Goal: Information Seeking & Learning: Find specific page/section

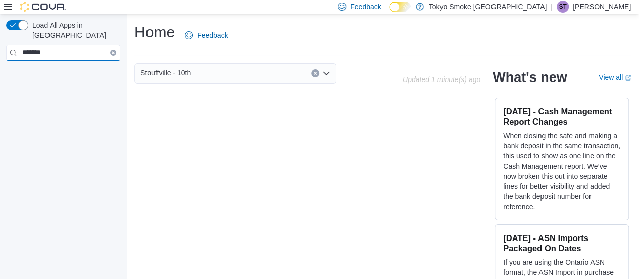
click at [83, 44] on input "*******" at bounding box center [63, 52] width 114 height 16
click at [318, 75] on button "Clear input" at bounding box center [315, 73] width 8 height 8
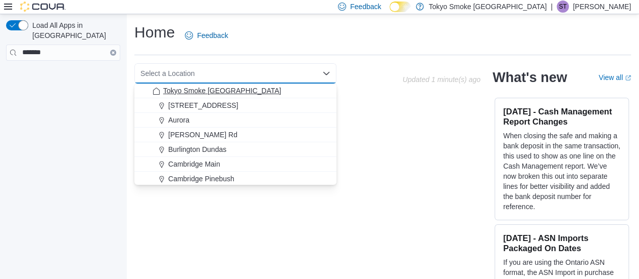
click at [226, 93] on span "Tokyo Smoke Ontario" at bounding box center [222, 90] width 118 height 10
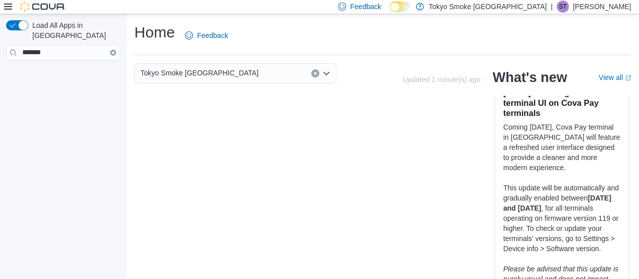
scroll to position [1011, 0]
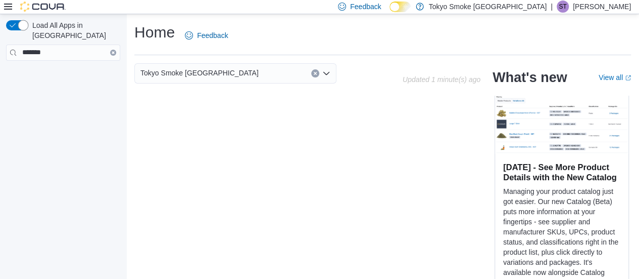
click at [22, 30] on button "button" at bounding box center [17, 25] width 22 height 10
click at [113, 51] on icon "Clear input" at bounding box center [113, 52] width 3 height 3
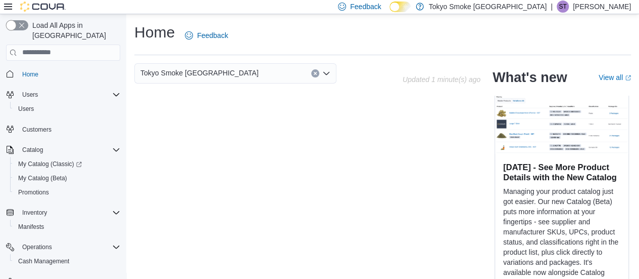
click at [16, 21] on button "button" at bounding box center [17, 25] width 22 height 10
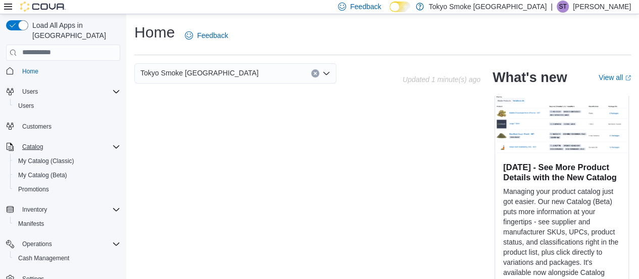
scroll to position [4, 0]
click at [108, 140] on div "Catalog" at bounding box center [69, 146] width 102 height 12
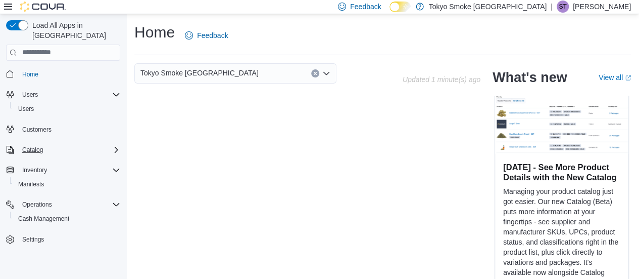
click at [112, 146] on icon "Complex example" at bounding box center [116, 150] width 8 height 8
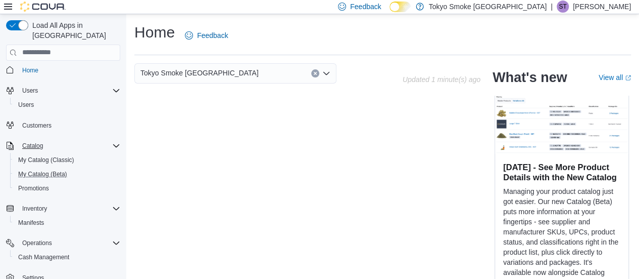
scroll to position [33, 0]
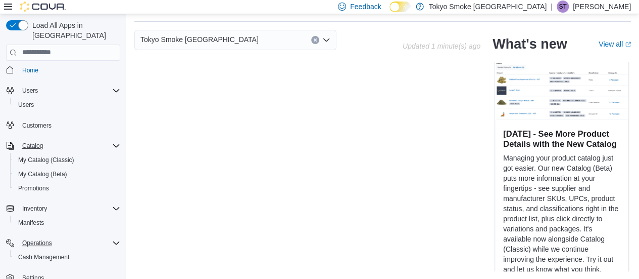
click at [97, 237] on div "Operations" at bounding box center [69, 243] width 102 height 12
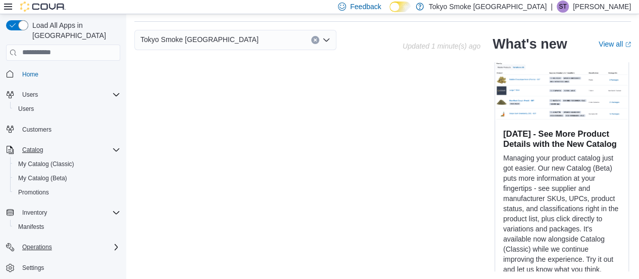
scroll to position [0, 0]
click at [100, 241] on div "Operations" at bounding box center [69, 247] width 102 height 12
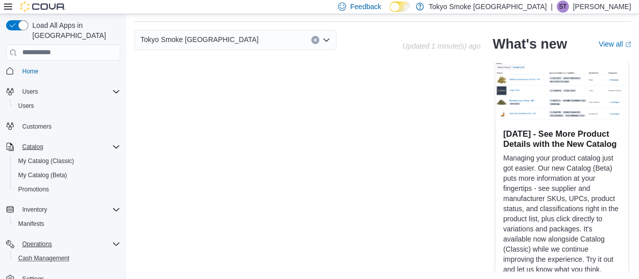
scroll to position [4, 0]
click at [68, 253] on span "Cash Management" at bounding box center [43, 257] width 51 height 8
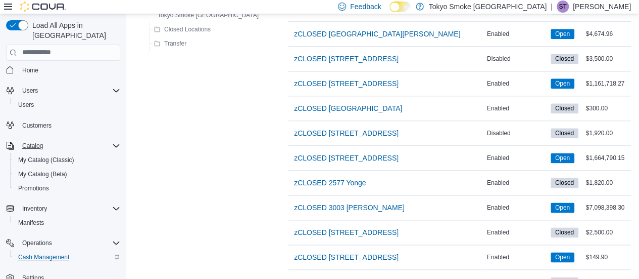
scroll to position [559, 0]
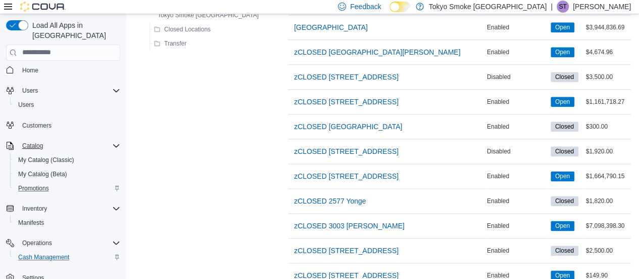
click at [62, 182] on div "Promotions" at bounding box center [67, 188] width 106 height 12
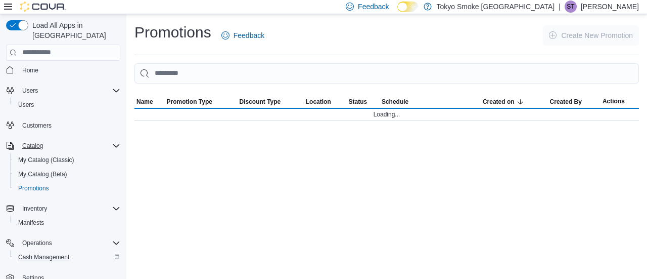
click at [35, 167] on button "My Catalog (Beta)" at bounding box center [67, 174] width 114 height 14
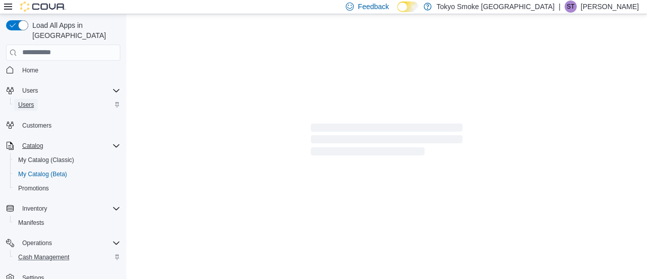
click at [27, 101] on span "Users" at bounding box center [26, 105] width 16 height 8
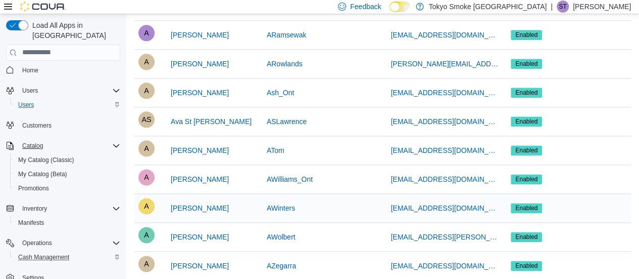
scroll to position [724, 0]
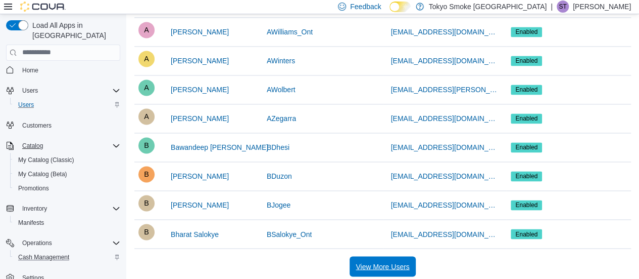
click at [360, 267] on span "View More Users" at bounding box center [383, 266] width 54 height 20
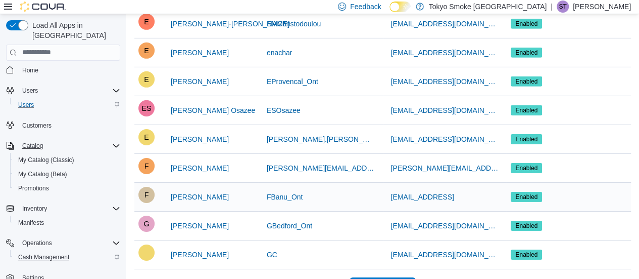
scroll to position [1583, 0]
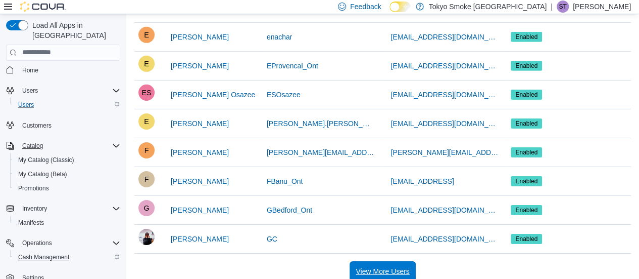
click at [366, 266] on span "View More Users" at bounding box center [383, 271] width 54 height 10
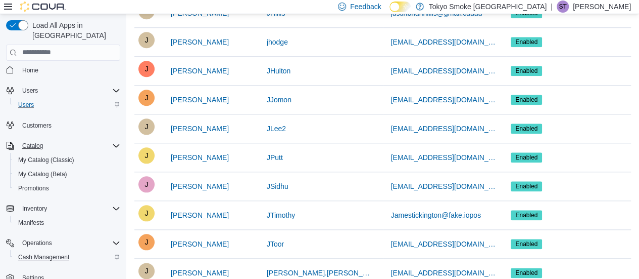
scroll to position [2443, 0]
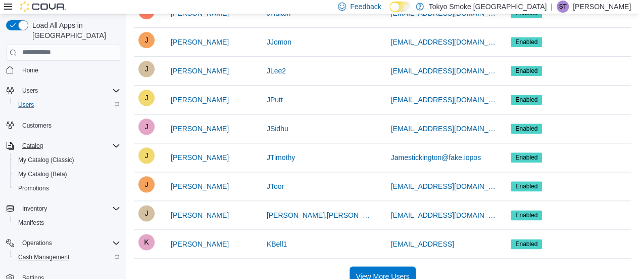
click at [371, 271] on span "View More Users" at bounding box center [383, 276] width 54 height 10
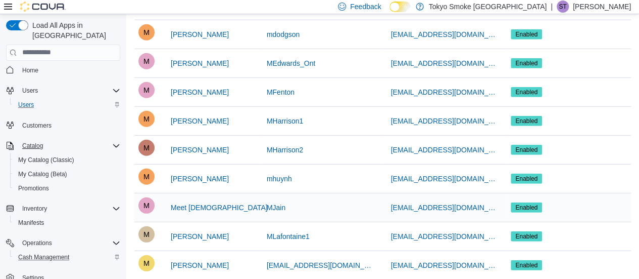
scroll to position [3302, 0]
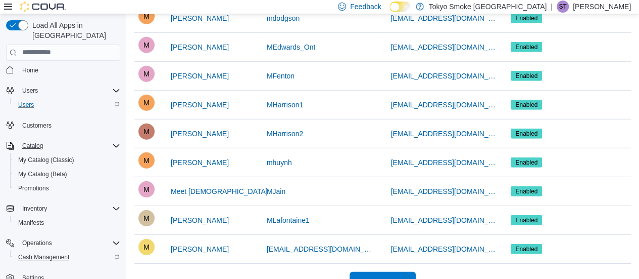
drag, startPoint x: 387, startPoint y: 280, endPoint x: 394, endPoint y: 292, distance: 13.8
click at [403, 276] on span "View More Users" at bounding box center [383, 281] width 54 height 10
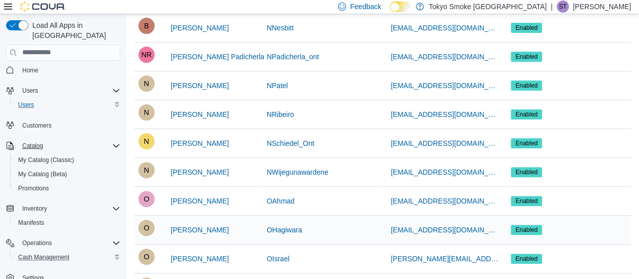
scroll to position [4161, 0]
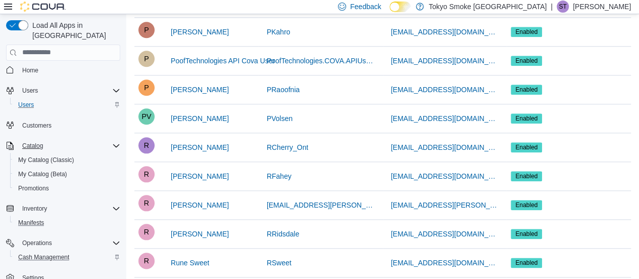
scroll to position [4465, 0]
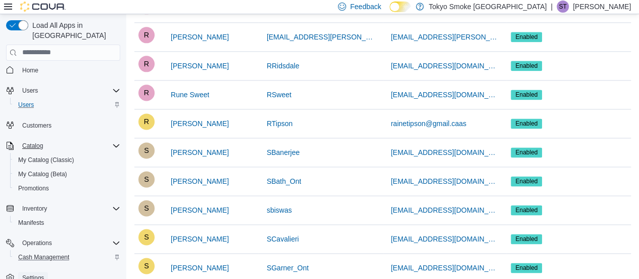
click at [45, 271] on link "Settings" at bounding box center [33, 277] width 30 height 12
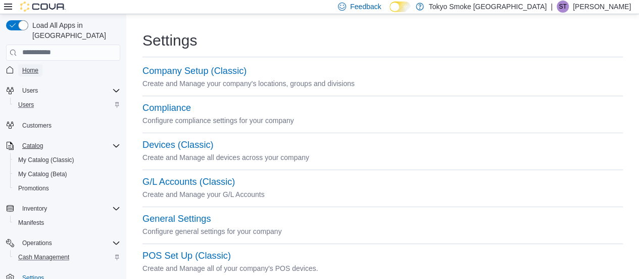
click at [20, 64] on link "Home" at bounding box center [30, 70] width 24 height 12
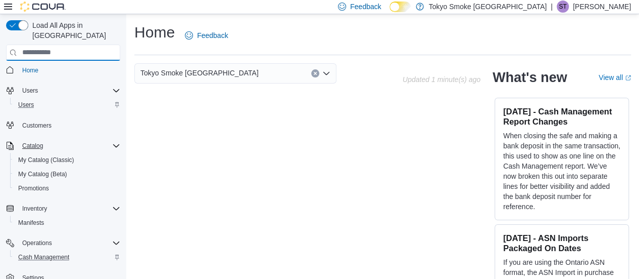
click at [98, 44] on input "search" at bounding box center [63, 52] width 114 height 16
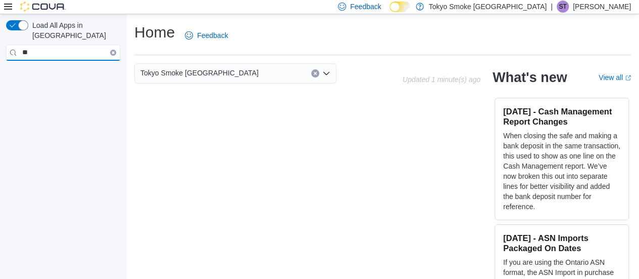
type input "*"
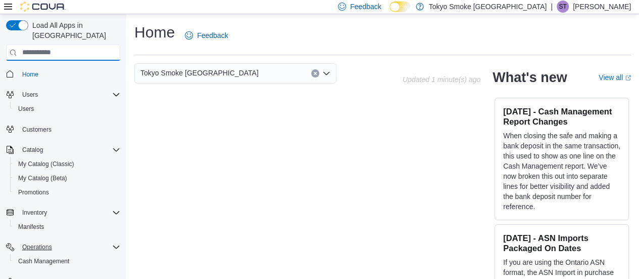
scroll to position [4, 0]
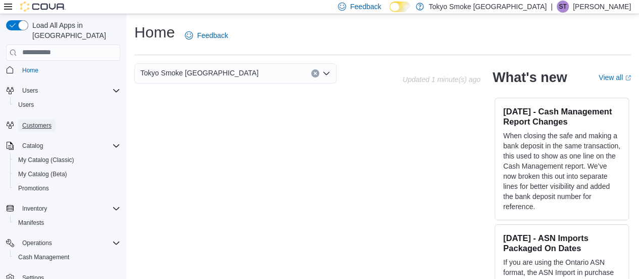
click at [54, 119] on link "Customers" at bounding box center [36, 125] width 37 height 12
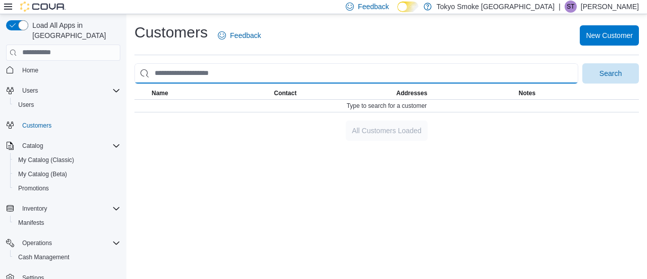
click at [252, 71] on input "search" at bounding box center [356, 73] width 444 height 20
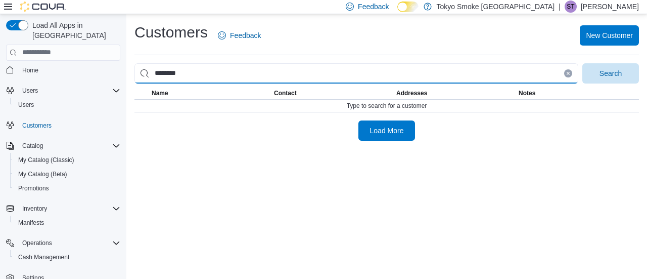
type input "********"
click at [582, 63] on button "Search" at bounding box center [610, 73] width 57 height 20
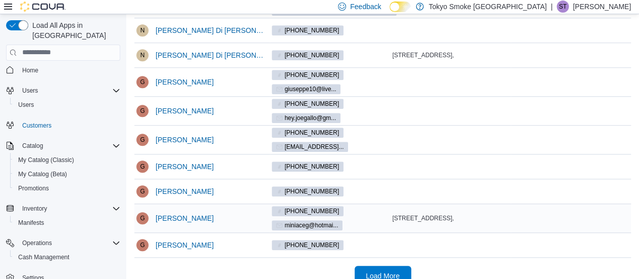
scroll to position [372, 0]
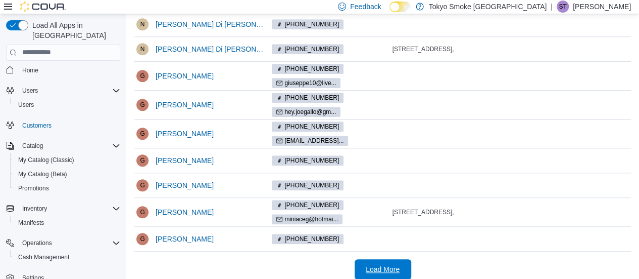
click at [366, 259] on span "Load More" at bounding box center [383, 269] width 44 height 20
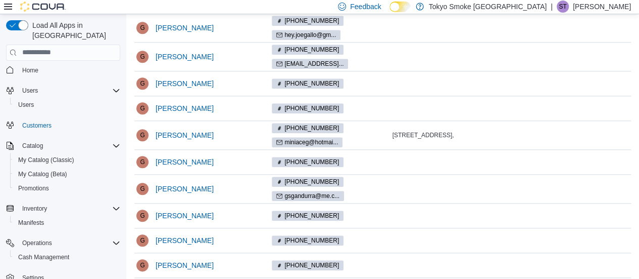
scroll to position [498, 0]
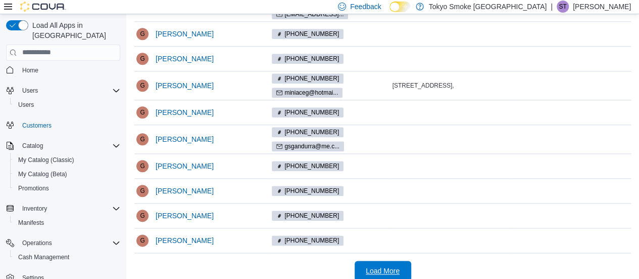
click at [376, 265] on span "Load More" at bounding box center [383, 270] width 34 height 10
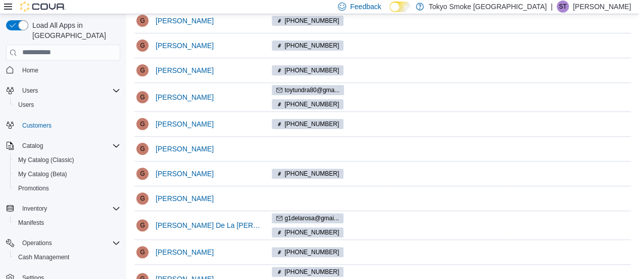
scroll to position [0, 0]
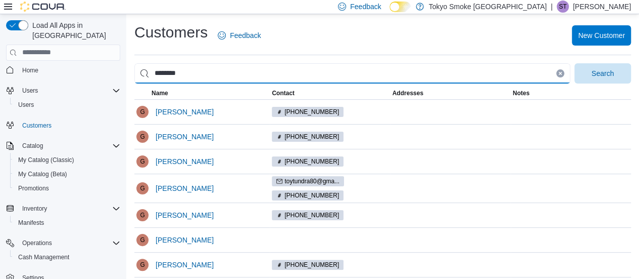
drag, startPoint x: 217, startPoint y: 75, endPoint x: 126, endPoint y: 85, distance: 91.5
type input "**********"
click at [575, 63] on button "Search" at bounding box center [603, 73] width 57 height 20
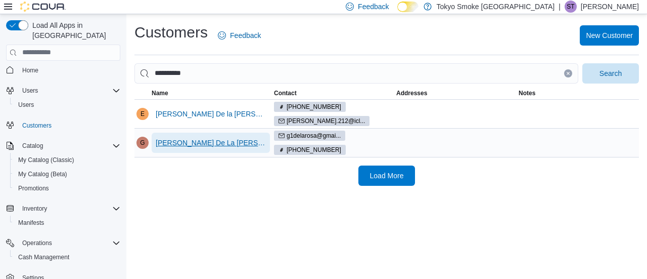
click at [222, 137] on span "Giuseppe De La Rosa" at bounding box center [211, 142] width 110 height 10
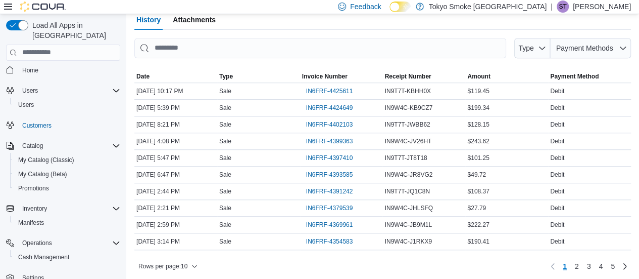
scroll to position [345, 0]
click at [579, 264] on span "2" at bounding box center [577, 265] width 4 height 10
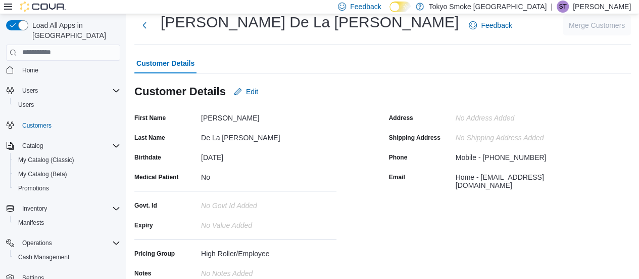
scroll to position [0, 0]
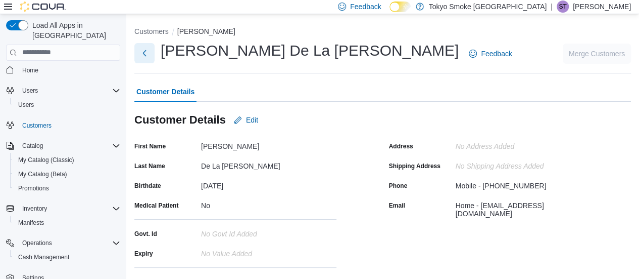
click at [143, 52] on button "Next" at bounding box center [144, 53] width 20 height 20
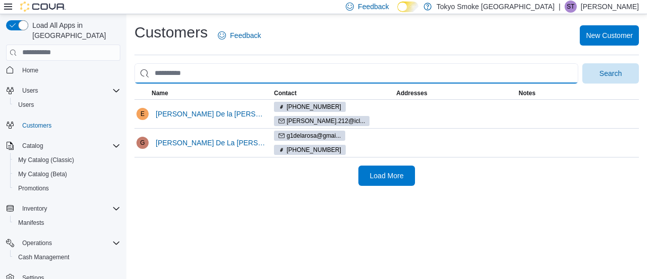
drag, startPoint x: 206, startPoint y: 76, endPoint x: 0, endPoint y: 94, distance: 207.0
click at [0, 94] on div "Load All Apps in New Hub Home Users Users Customers Catalog My Catalog (Classic…" at bounding box center [323, 146] width 647 height 264
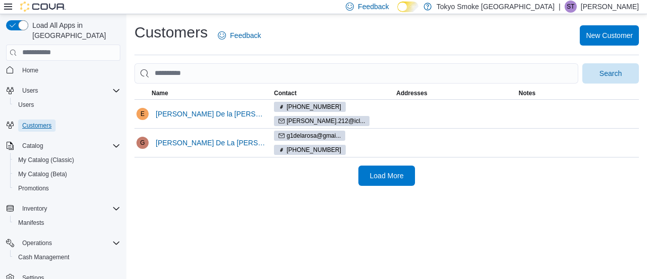
click at [39, 121] on span "Customers" at bounding box center [36, 125] width 29 height 8
click at [209, 87] on span "Name" at bounding box center [211, 93] width 122 height 12
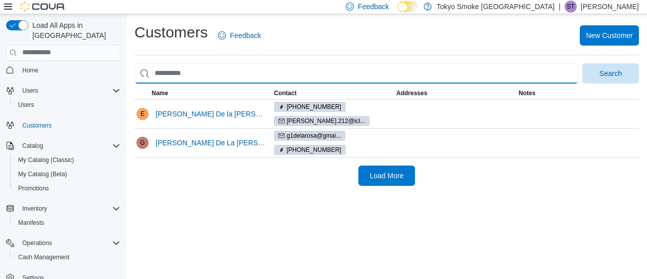
click at [210, 72] on input "search" at bounding box center [356, 73] width 444 height 20
type input "*"
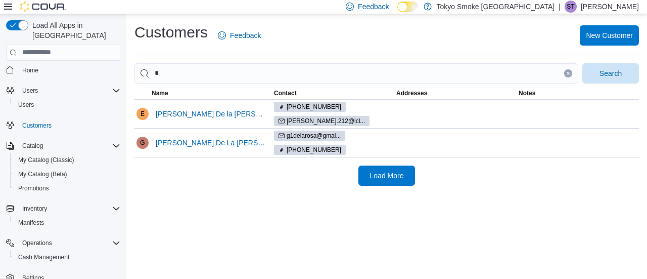
click at [572, 74] on button "Clear input" at bounding box center [568, 73] width 8 height 8
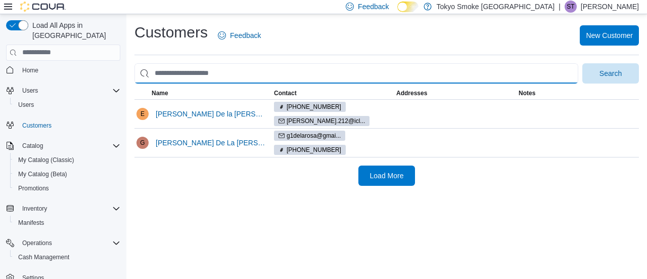
click at [572, 74] on input "search" at bounding box center [356, 73] width 444 height 20
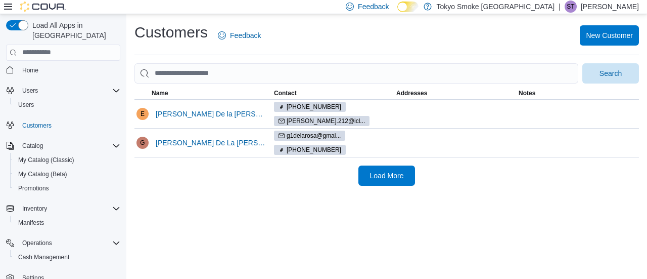
click at [639, 74] on div "Customers Feedback New Customer Search This table contains 2 rows. Name Contact…" at bounding box center [386, 103] width 521 height 179
click at [607, 74] on span "Search" at bounding box center [611, 73] width 22 height 10
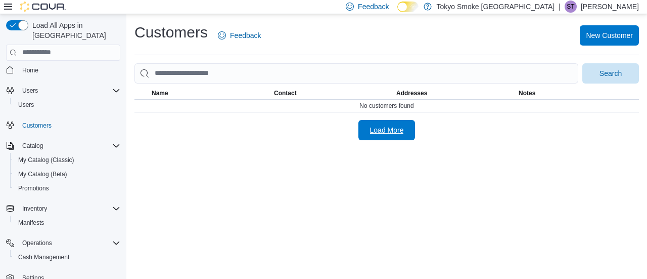
click at [409, 136] on button "Load More" at bounding box center [386, 130] width 57 height 20
click at [187, 26] on h1 "Customers" at bounding box center [170, 32] width 73 height 20
click at [29, 64] on span "Home" at bounding box center [30, 70] width 16 height 12
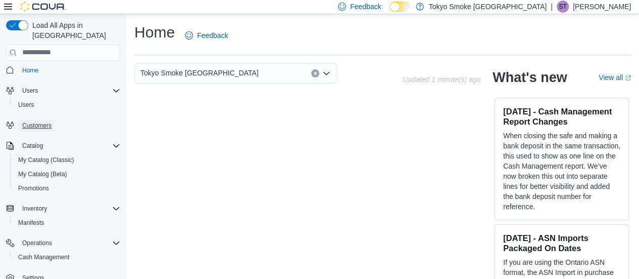
click at [53, 119] on link "Customers" at bounding box center [36, 125] width 37 height 12
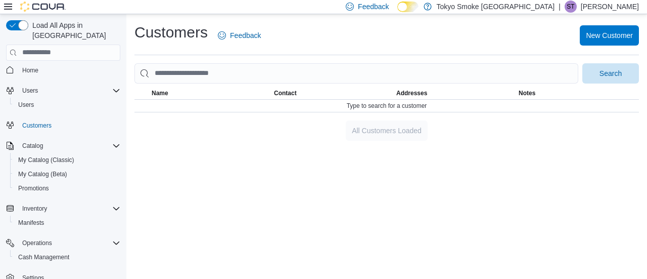
click at [155, 93] on span "Name" at bounding box center [160, 93] width 17 height 8
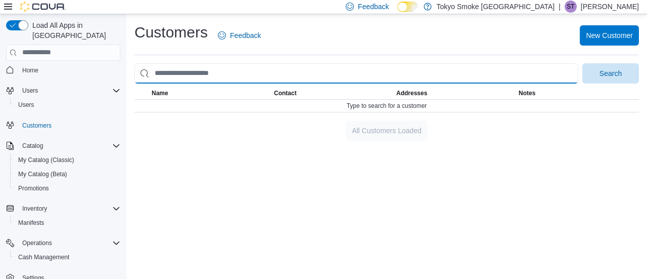
click at [480, 77] on input "search" at bounding box center [356, 73] width 444 height 20
click at [256, 75] on input "search" at bounding box center [356, 73] width 444 height 20
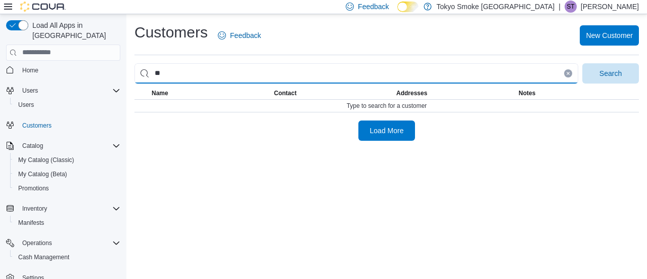
type input "*"
click at [582, 63] on button "Search" at bounding box center [610, 73] width 57 height 20
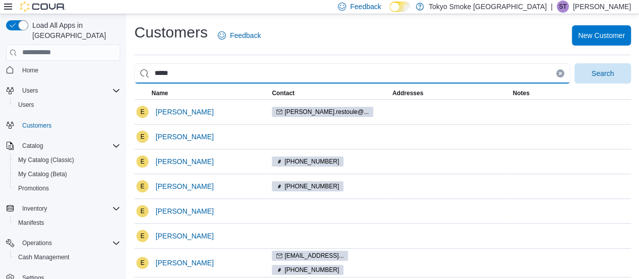
click at [199, 76] on input "*****" at bounding box center [352, 73] width 436 height 20
type input "**********"
click at [575, 63] on button "Search" at bounding box center [603, 73] width 57 height 20
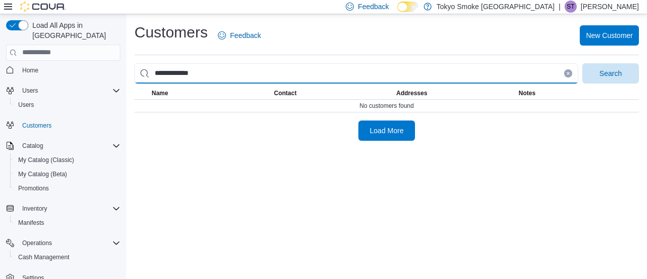
click at [575, 73] on input "**********" at bounding box center [356, 73] width 444 height 20
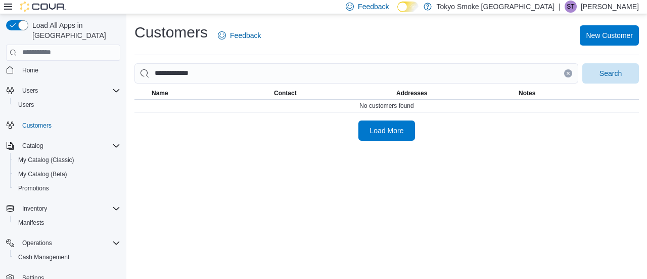
click at [570, 73] on button "Clear input" at bounding box center [568, 73] width 8 height 8
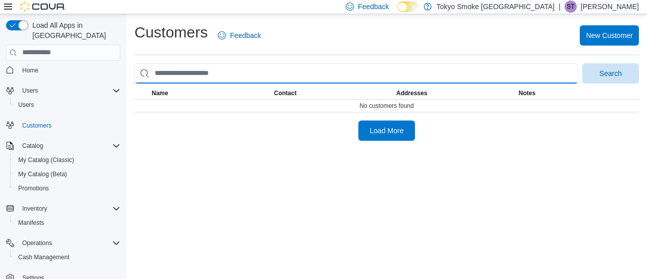
click at [424, 67] on input "search" at bounding box center [356, 73] width 444 height 20
type input "********"
click at [582, 63] on button "Search" at bounding box center [610, 73] width 57 height 20
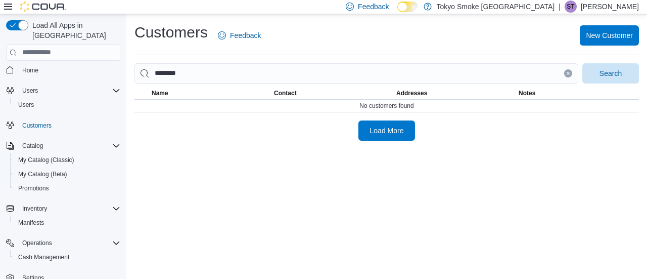
click at [567, 74] on icon "Clear input" at bounding box center [568, 73] width 4 height 4
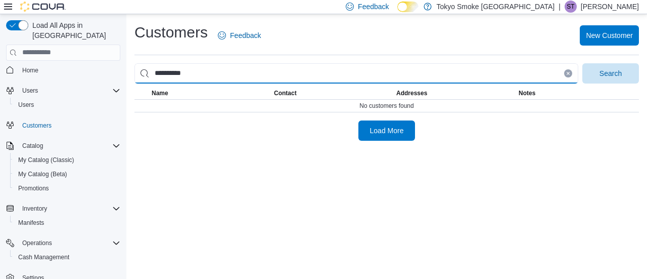
type input "**********"
click at [582, 63] on button "Search" at bounding box center [610, 73] width 57 height 20
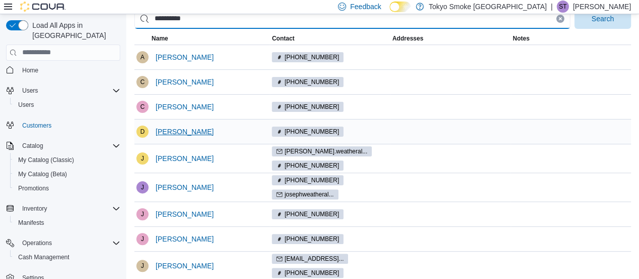
scroll to position [51, 0]
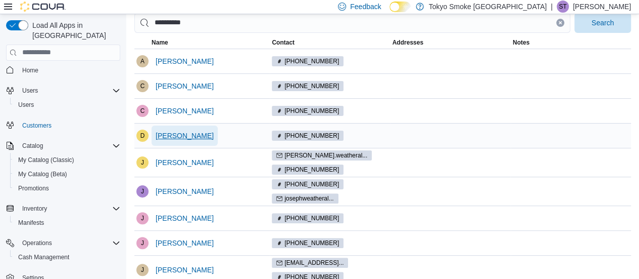
click at [202, 138] on span "David Weatherall" at bounding box center [185, 135] width 58 height 10
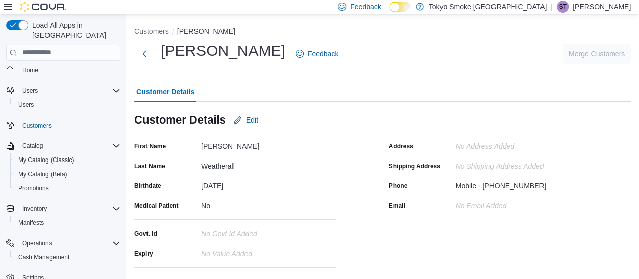
click at [44, 63] on button "Home" at bounding box center [63, 70] width 122 height 15
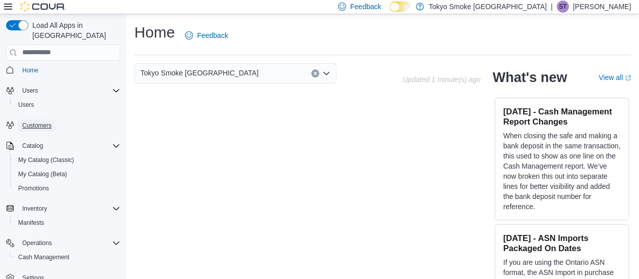
click at [34, 121] on span "Customers" at bounding box center [36, 125] width 29 height 8
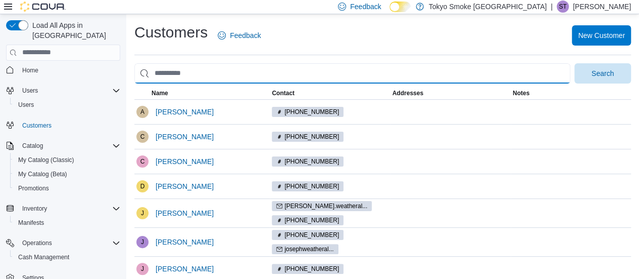
click at [197, 73] on input "search" at bounding box center [352, 73] width 436 height 20
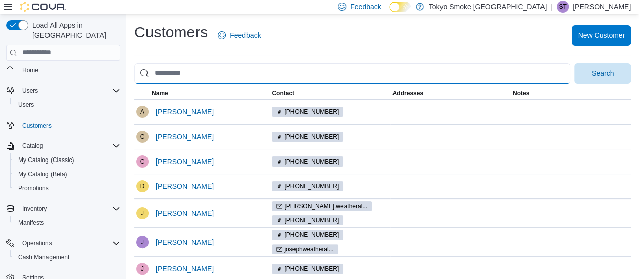
click at [471, 76] on input "search" at bounding box center [352, 73] width 436 height 20
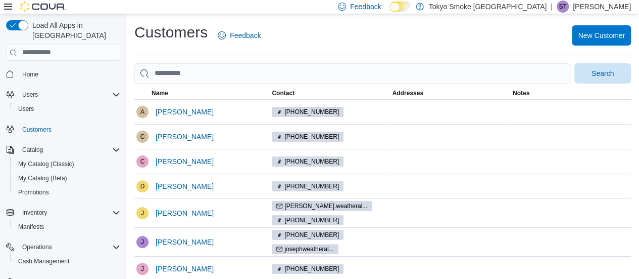
click at [605, 9] on p "Sabrina Trinh" at bounding box center [602, 7] width 58 height 12
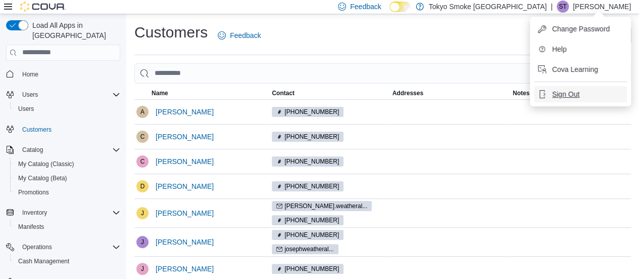
click at [556, 99] on span "Sign Out" at bounding box center [566, 94] width 27 height 10
